Goal: Information Seeking & Learning: Understand process/instructions

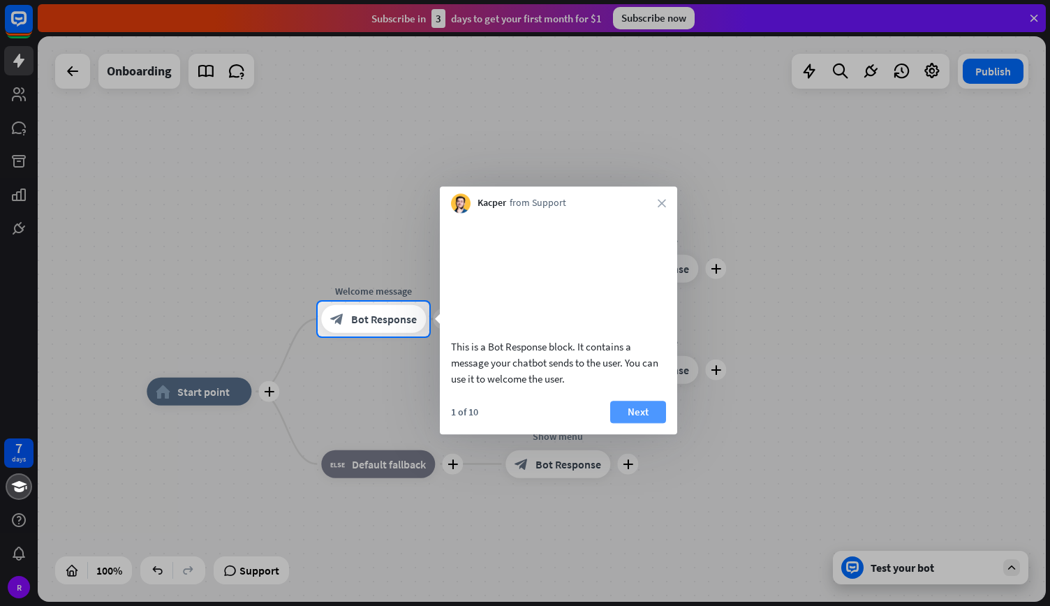
click at [653, 422] on button "Next" at bounding box center [638, 412] width 56 height 22
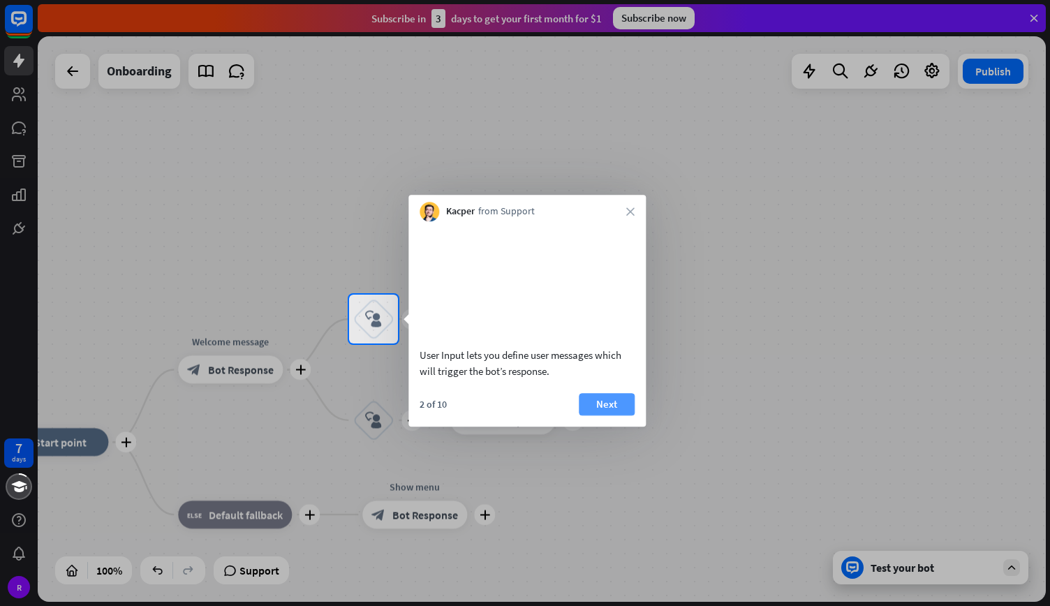
click at [617, 415] on button "Next" at bounding box center [607, 404] width 56 height 22
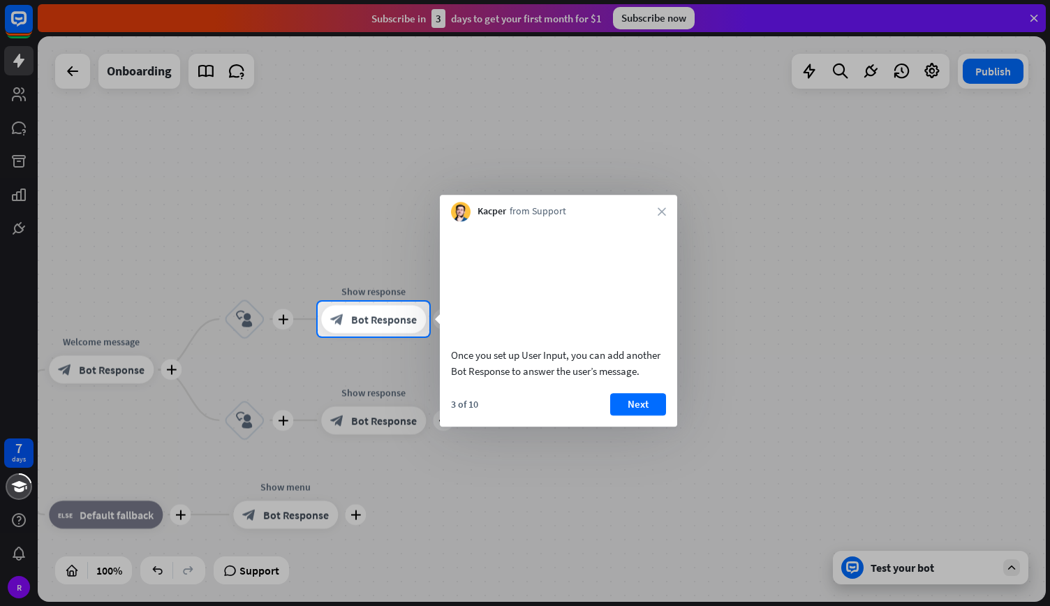
click at [614, 415] on button "Next" at bounding box center [638, 404] width 56 height 22
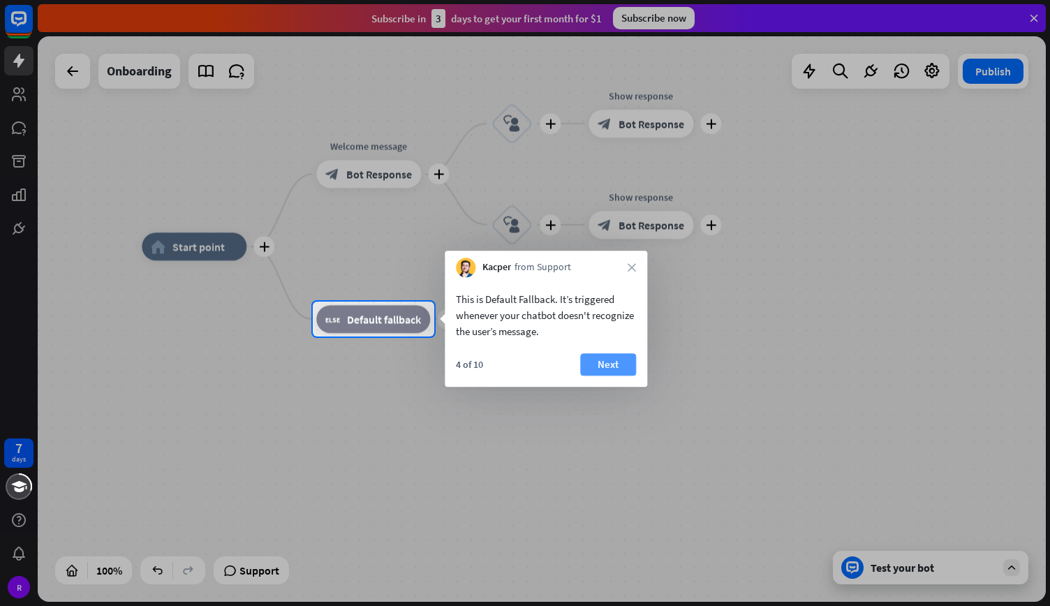
click at [627, 365] on button "Next" at bounding box center [608, 364] width 56 height 22
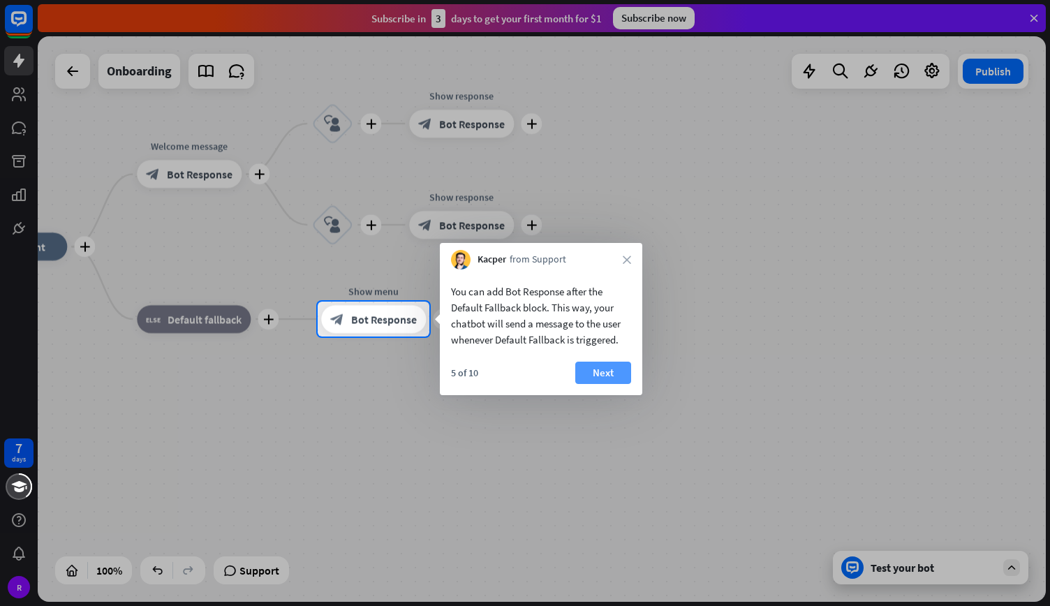
click at [592, 362] on div "You can add Bot Response after the Default Fallback block. This way, your chatb…" at bounding box center [541, 332] width 202 height 126
click at [592, 362] on button "Next" at bounding box center [603, 373] width 56 height 22
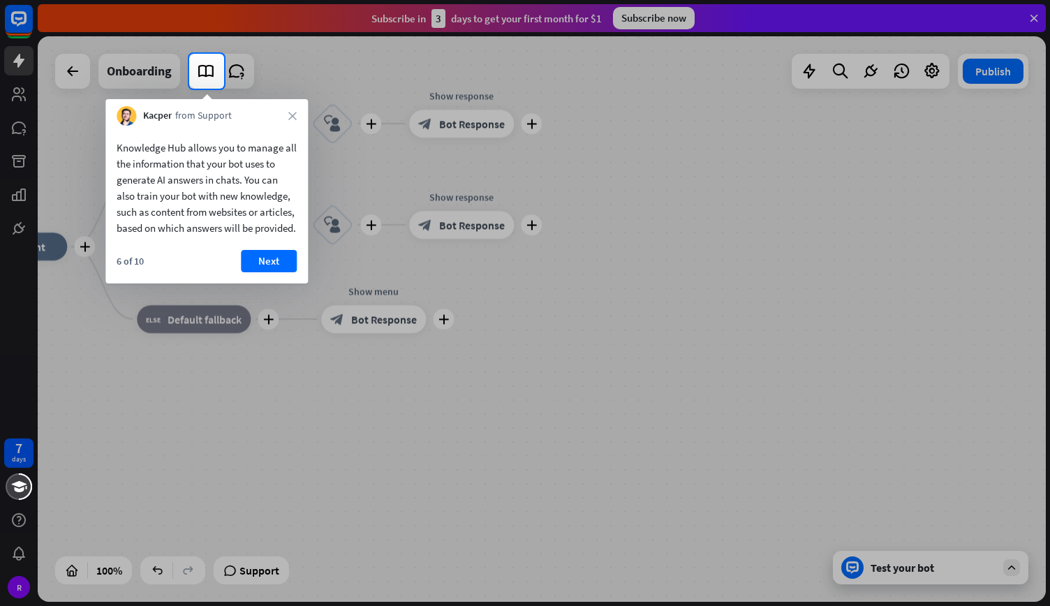
click at [243, 265] on div "Knowledge Hub allows you to manage all the information that your bot uses to ge…" at bounding box center [206, 205] width 202 height 158
click at [256, 272] on button "Next" at bounding box center [269, 261] width 56 height 22
